Goal: Find specific page/section: Find specific page/section

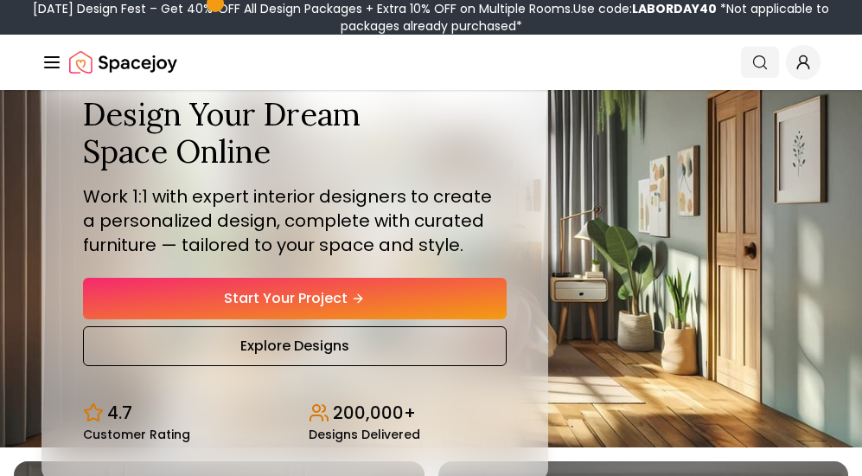
click at [769, 63] on link "Search" at bounding box center [760, 62] width 38 height 31
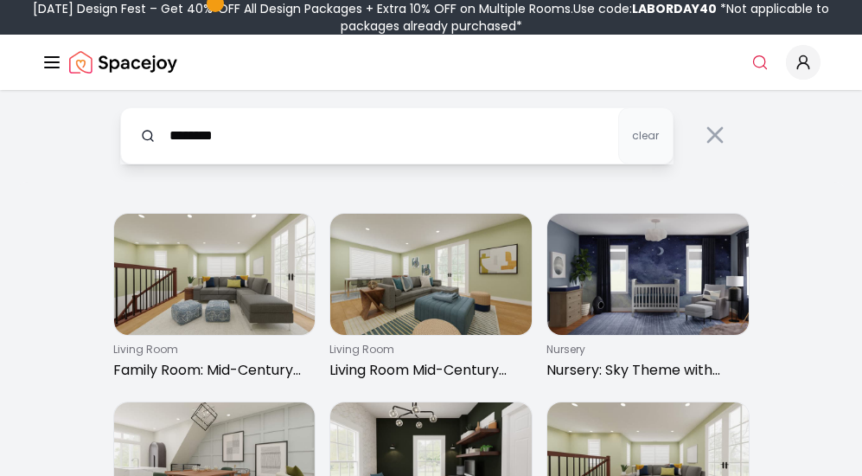
type input "********"
click at [54, 62] on line "Global" at bounding box center [52, 62] width 14 height 0
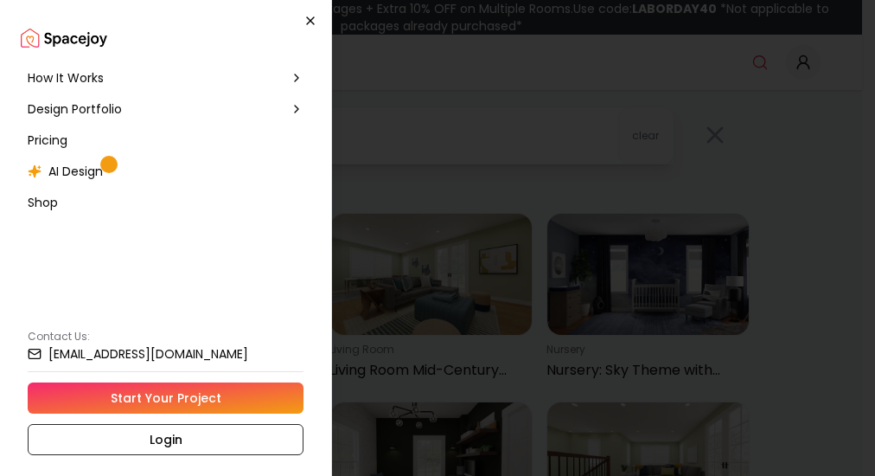
click at [304, 19] on icon "button" at bounding box center [311, 21] width 14 height 14
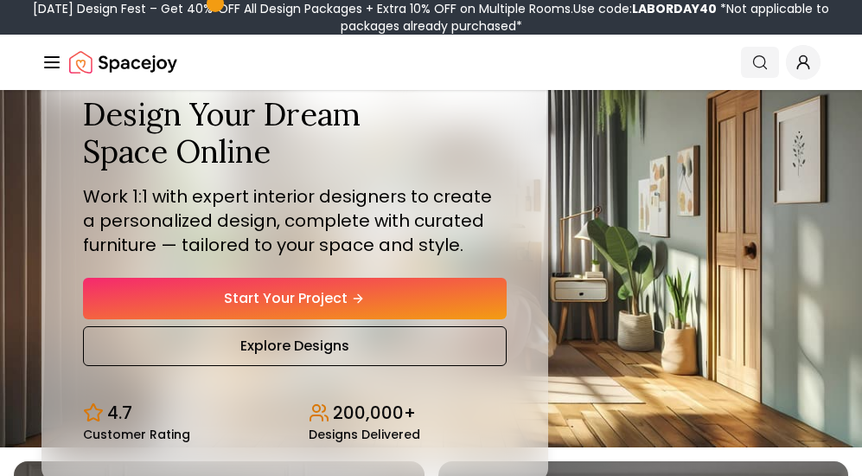
click at [765, 61] on icon "Global" at bounding box center [760, 62] width 17 height 17
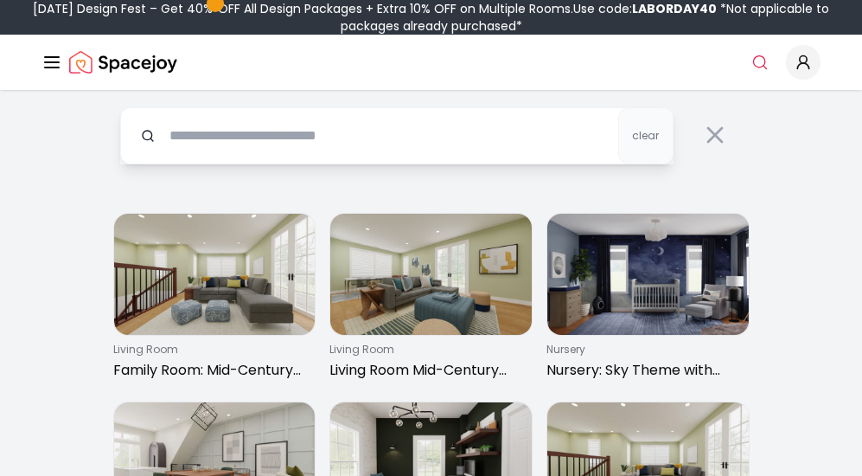
click at [57, 60] on icon "Global" at bounding box center [52, 62] width 21 height 21
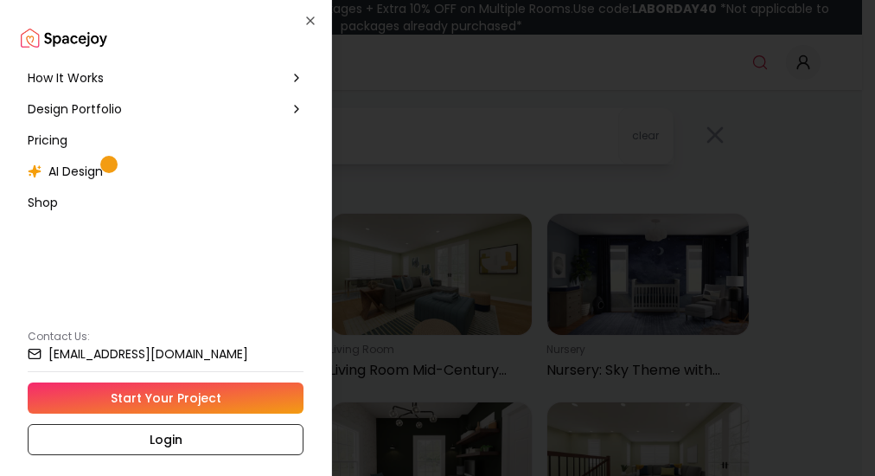
click at [462, 74] on div at bounding box center [437, 238] width 875 height 476
